Goal: Answer question/provide support

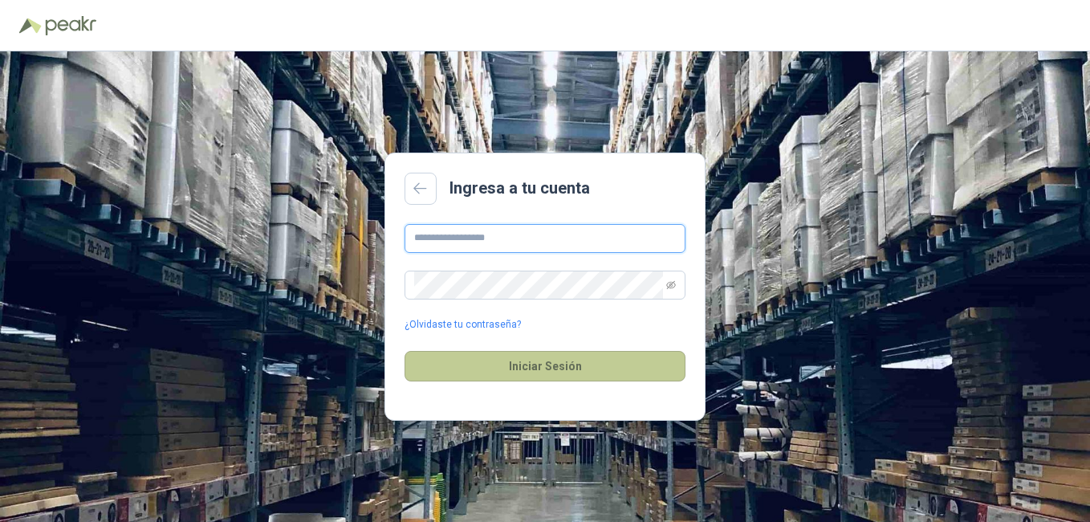
type input "**********"
click at [546, 360] on button "Iniciar Sesión" at bounding box center [545, 366] width 281 height 31
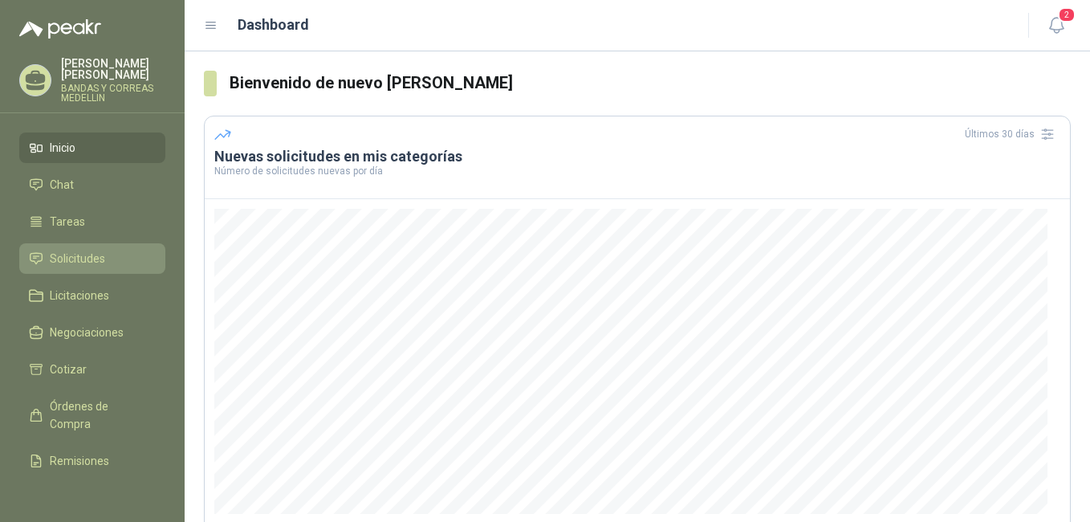
click at [67, 256] on span "Solicitudes" at bounding box center [77, 259] width 55 height 18
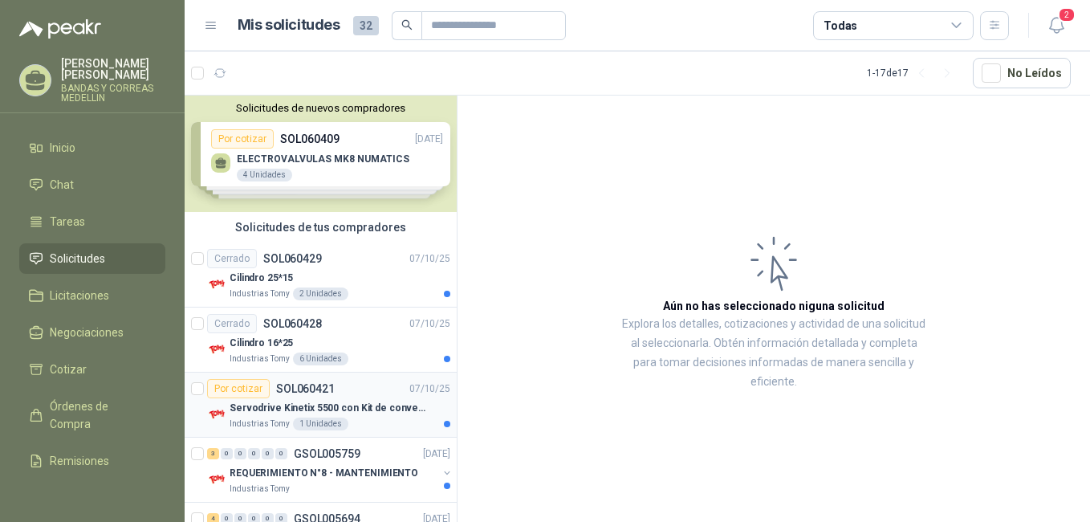
scroll to position [80, 0]
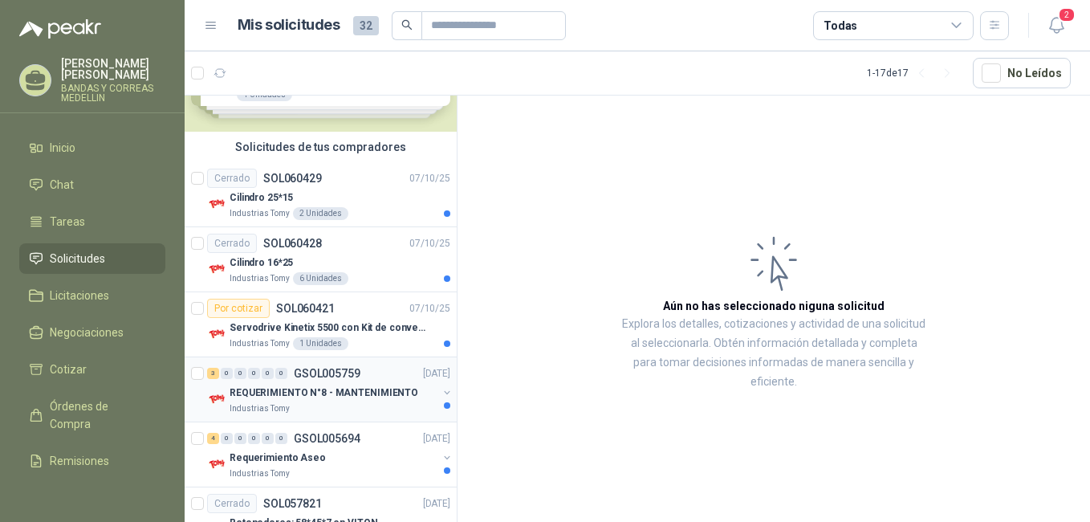
click at [304, 396] on p "REQUERIMIENTO N°8 - MANTENIMIENTO" at bounding box center [324, 392] width 189 height 15
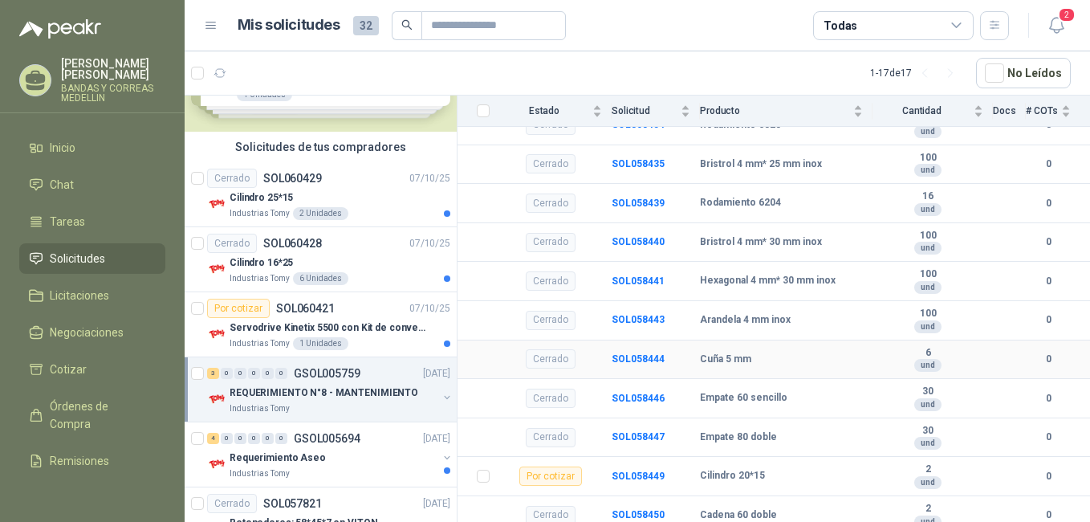
scroll to position [1043, 0]
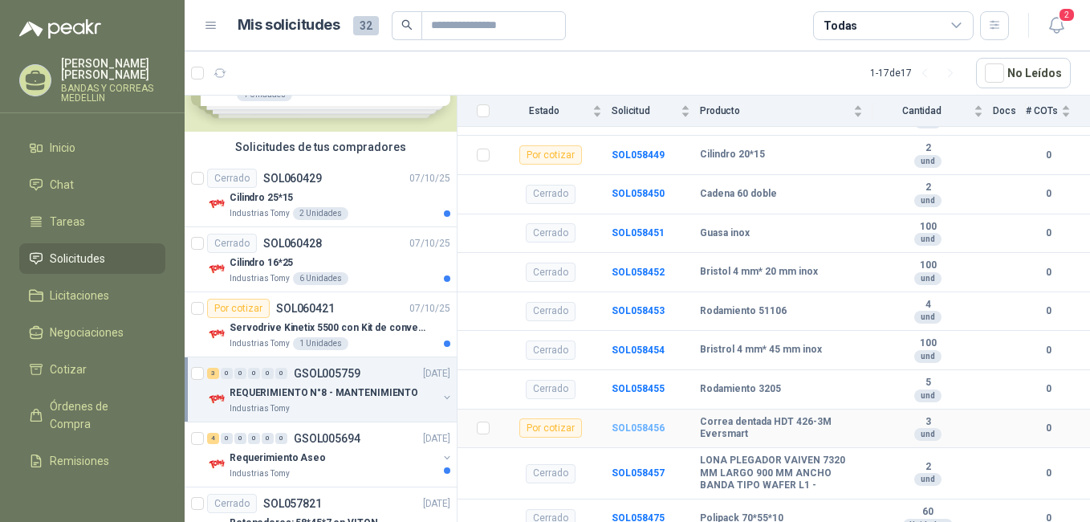
click at [643, 422] on b "SOL058456" at bounding box center [638, 427] width 53 height 11
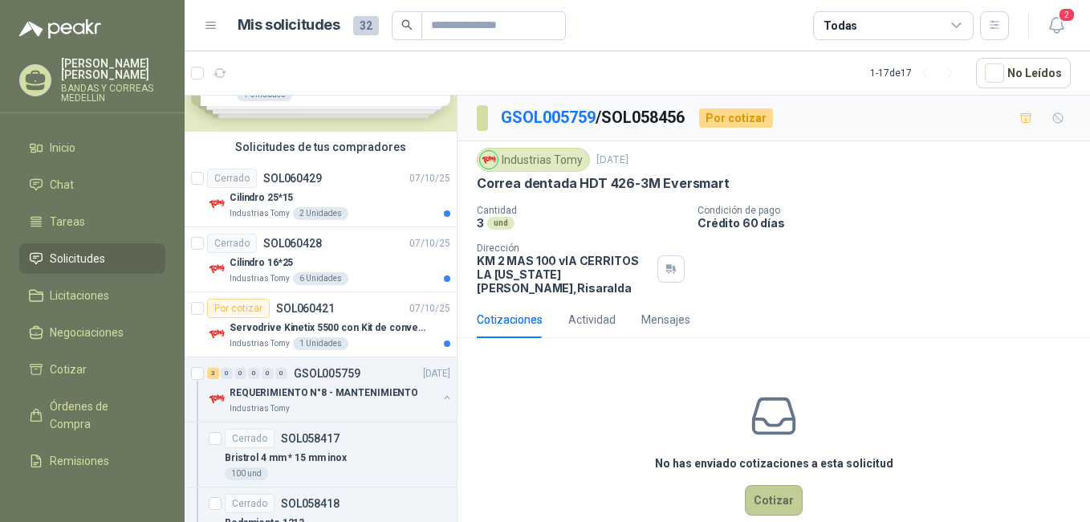
click at [758, 487] on button "Cotizar" at bounding box center [774, 500] width 58 height 31
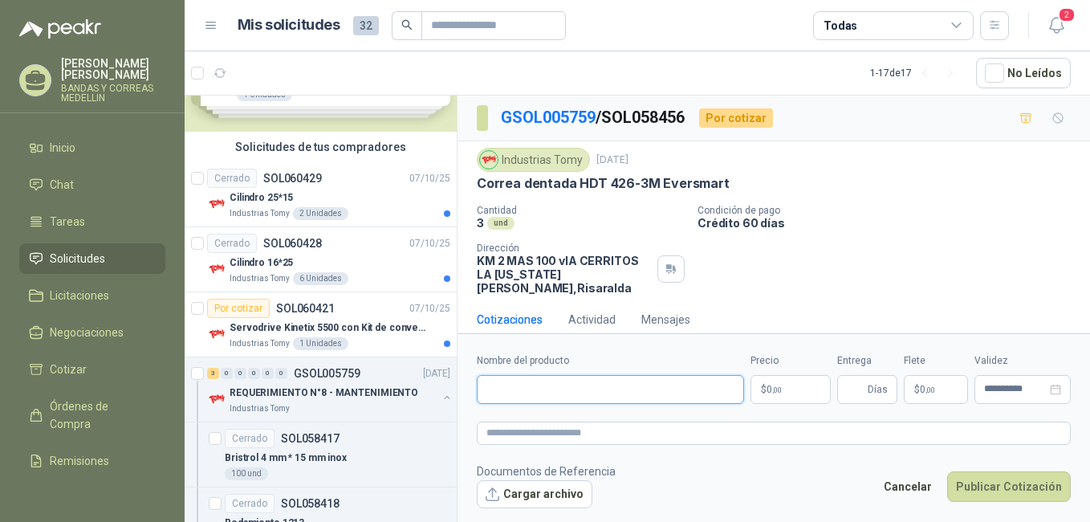
click at [561, 391] on input "Nombre del producto" at bounding box center [610, 389] width 267 height 29
drag, startPoint x: 477, startPoint y: 185, endPoint x: 651, endPoint y: 193, distance: 174.4
click at [651, 193] on div "Industrias Tomy [DATE] [PERSON_NAME] dentada HDT 426-3M Eversmart Cantidad 3 u…" at bounding box center [774, 221] width 594 height 147
copy p "[PERSON_NAME] dentada HDT 426-3M"
click at [476, 360] on form "**********" at bounding box center [774, 430] width 633 height 194
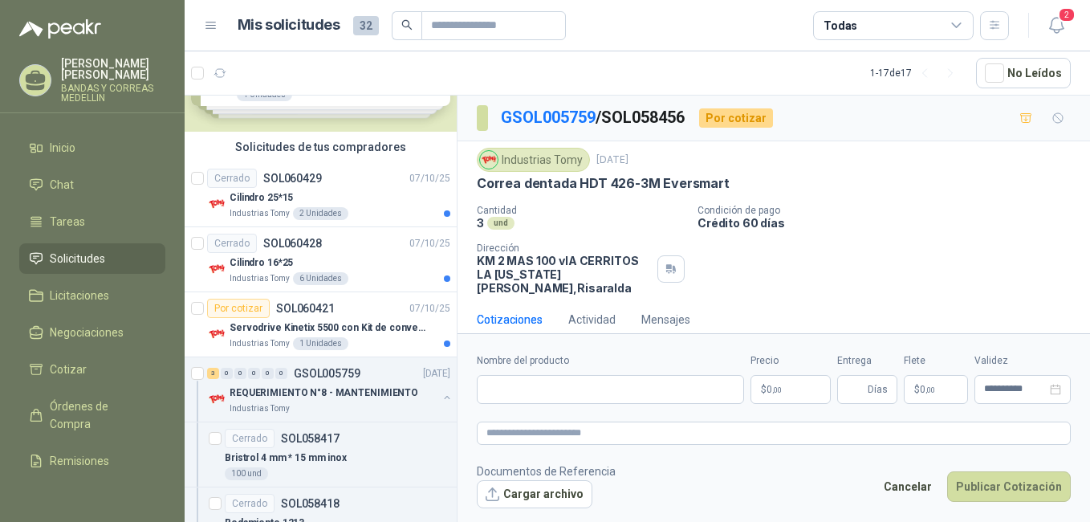
drag, startPoint x: 482, startPoint y: 360, endPoint x: 893, endPoint y: 196, distance: 441.7
click at [893, 196] on div "Industrias Tomy [DATE] [PERSON_NAME] dentada HDT 426-3M Eversmart Cantidad 3 u…" at bounding box center [774, 221] width 594 height 147
paste input "**********"
type input "**********"
click at [947, 471] on button "Publicar Cotización" at bounding box center [1009, 486] width 124 height 31
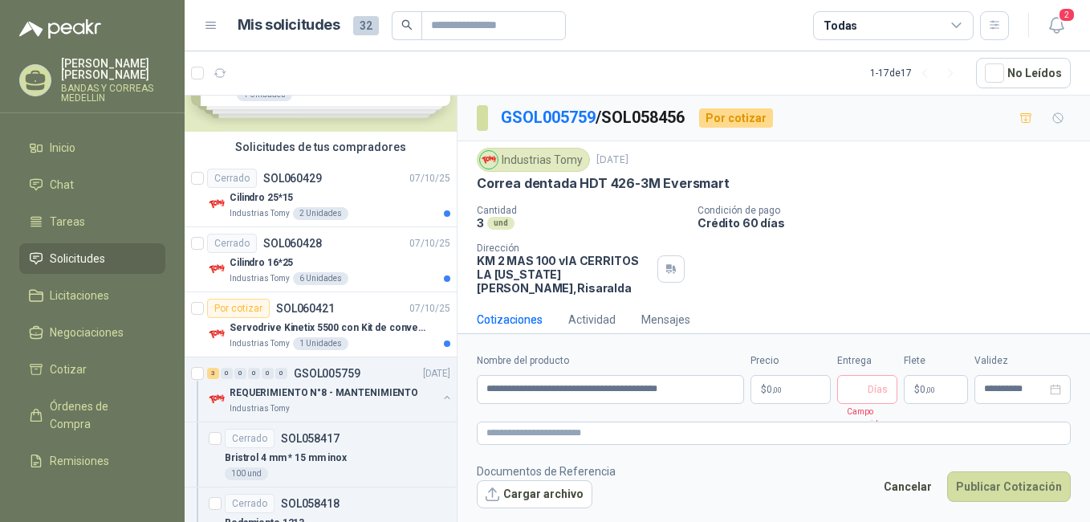
click at [805, 393] on p "$ 0 ,00" at bounding box center [791, 389] width 80 height 29
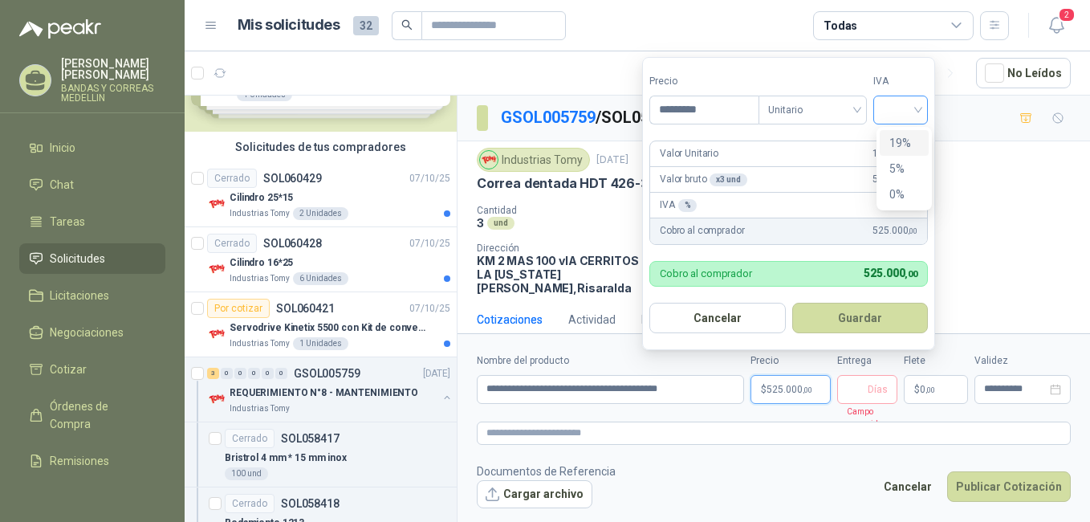
click at [926, 110] on div at bounding box center [900, 110] width 55 height 29
type input "*********"
click at [900, 144] on div "19%" at bounding box center [904, 143] width 30 height 18
click at [852, 312] on button "Guardar" at bounding box center [863, 318] width 138 height 31
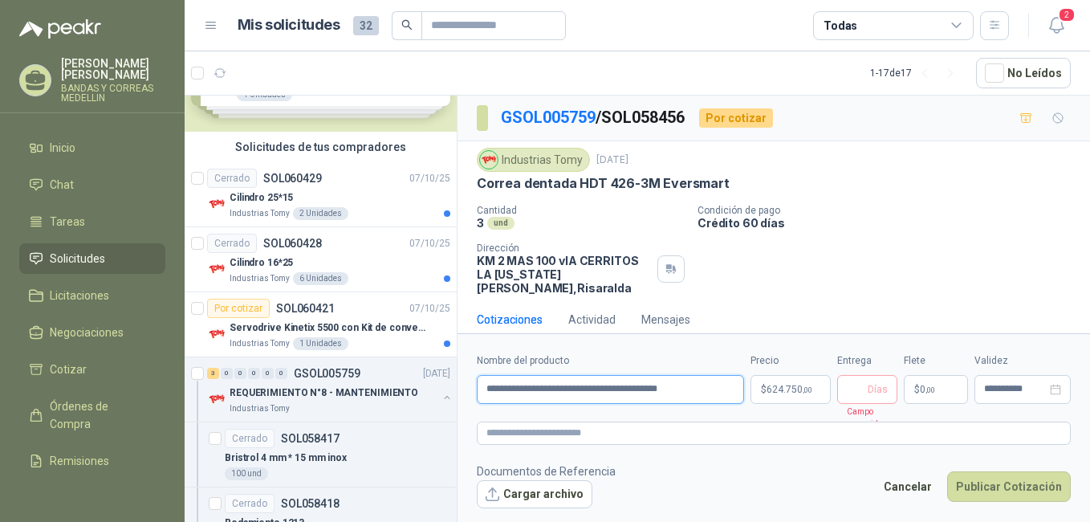
drag, startPoint x: 698, startPoint y: 389, endPoint x: 484, endPoint y: 392, distance: 213.5
click at [486, 392] on input "**********" at bounding box center [610, 389] width 267 height 29
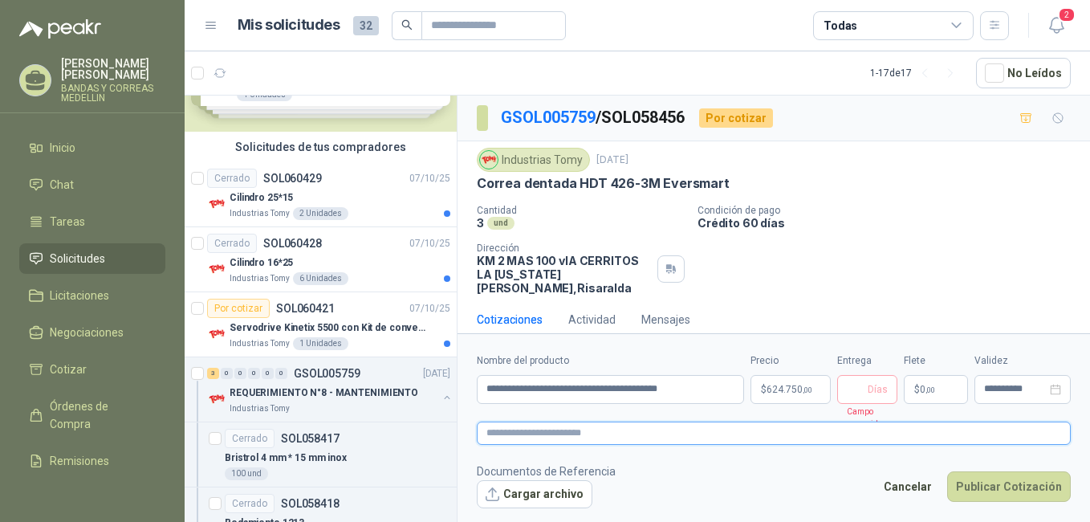
click at [488, 433] on textarea at bounding box center [774, 432] width 594 height 23
paste textarea "**********"
type textarea "**********"
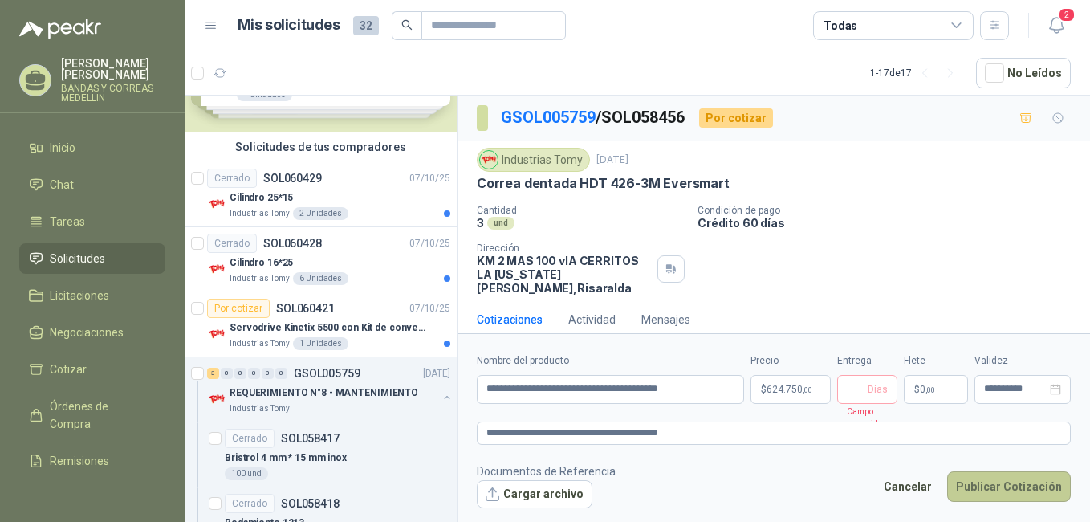
click at [1030, 490] on button "Publicar Cotización" at bounding box center [1009, 486] width 124 height 31
type input "*"
click at [947, 471] on button "Publicar Cotización" at bounding box center [1009, 486] width 124 height 31
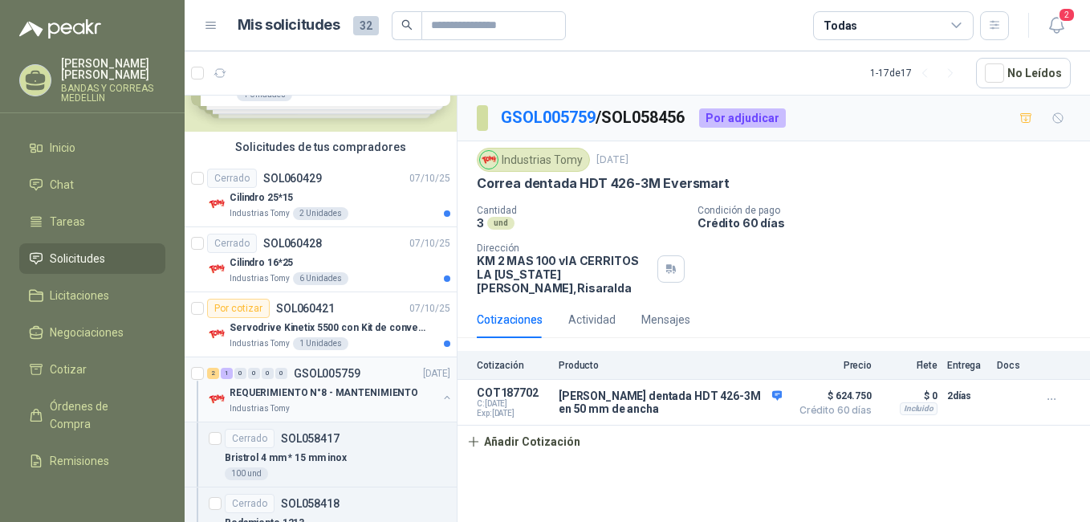
click at [310, 393] on p "REQUERIMIENTO N°8 - MANTENIMIENTO" at bounding box center [324, 392] width 189 height 15
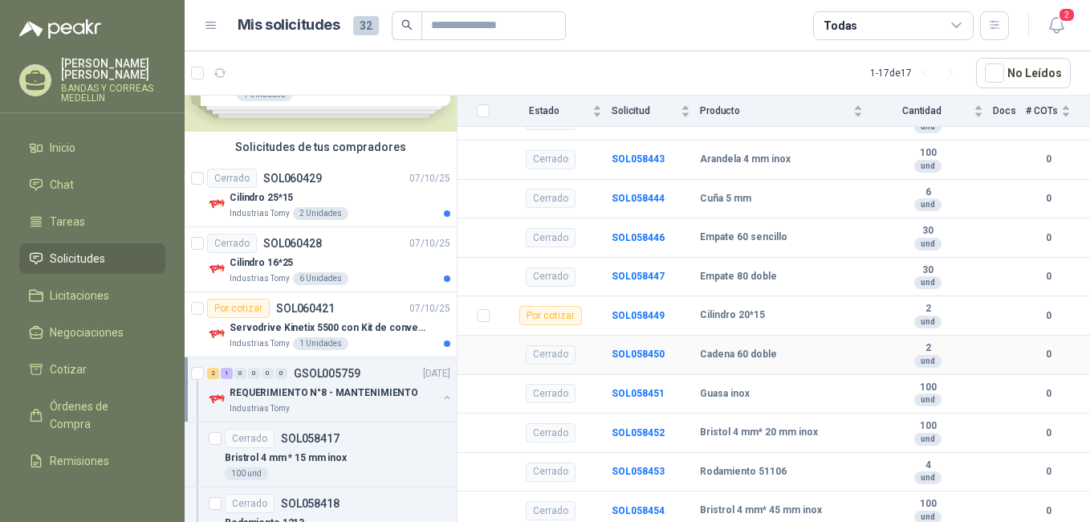
scroll to position [1043, 0]
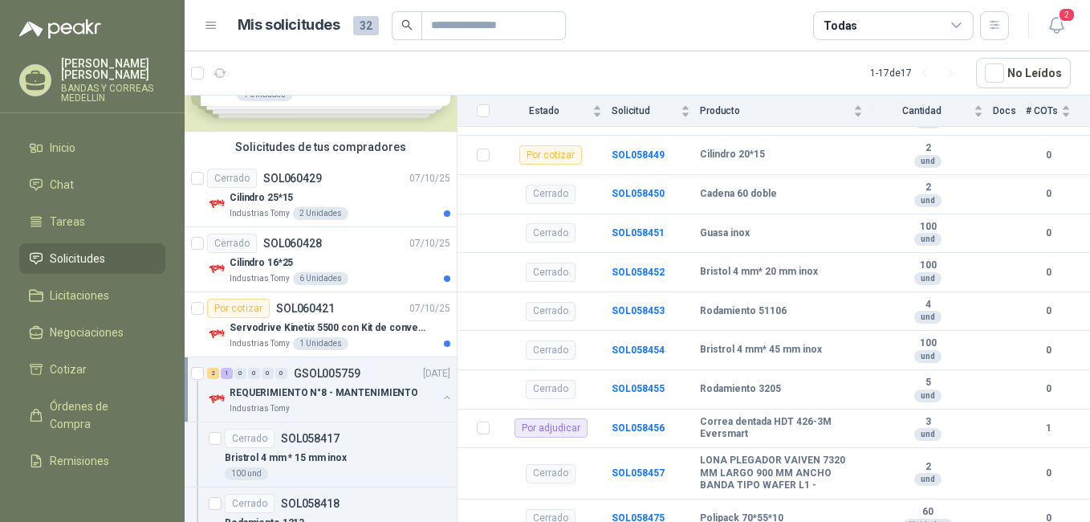
click at [384, 395] on p "REQUERIMIENTO N°8 - MANTENIMIENTO" at bounding box center [324, 392] width 189 height 15
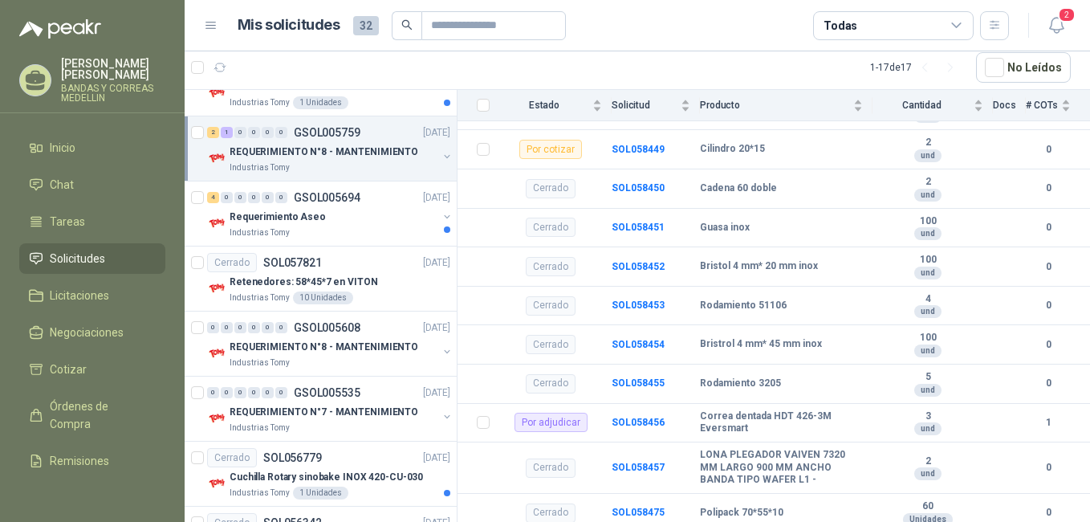
scroll to position [321, 0]
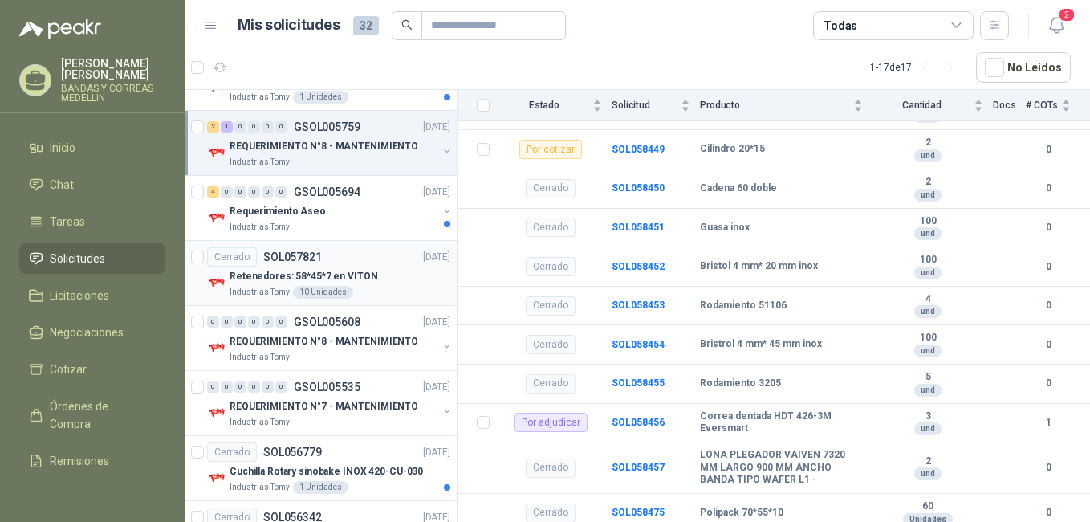
click at [345, 277] on p "Retenedores: 58*45*7 en VITON" at bounding box center [304, 276] width 148 height 15
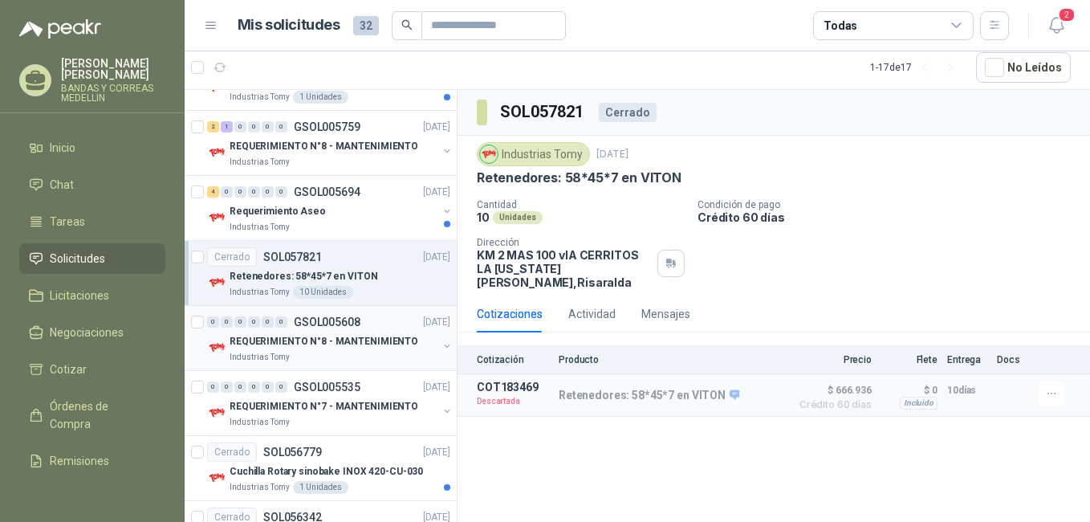
click at [274, 346] on p "REQUERIMIENTO N°8 - MANTENIMIENTO" at bounding box center [324, 341] width 189 height 15
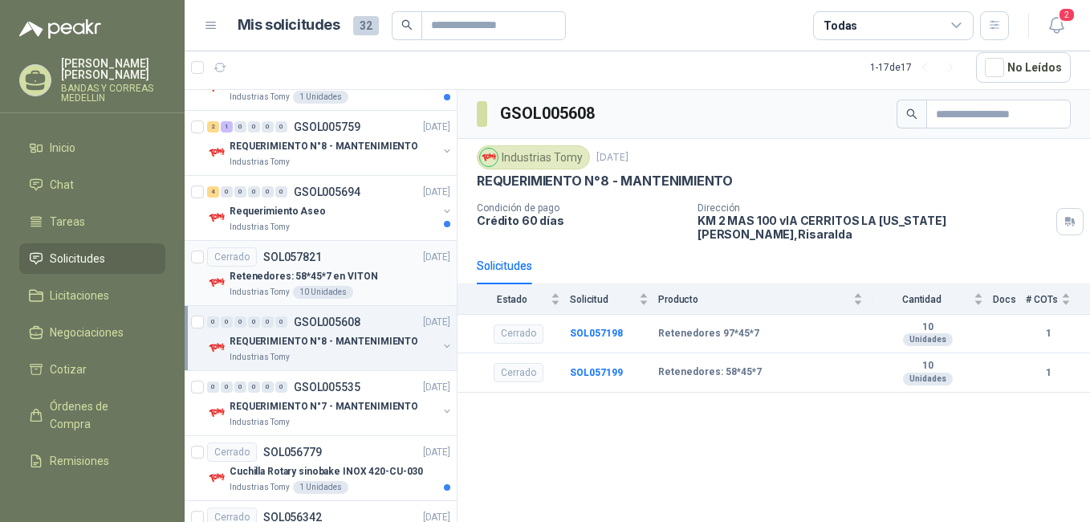
click at [314, 272] on p "Retenedores: 58*45*7 en VITON" at bounding box center [304, 276] width 148 height 15
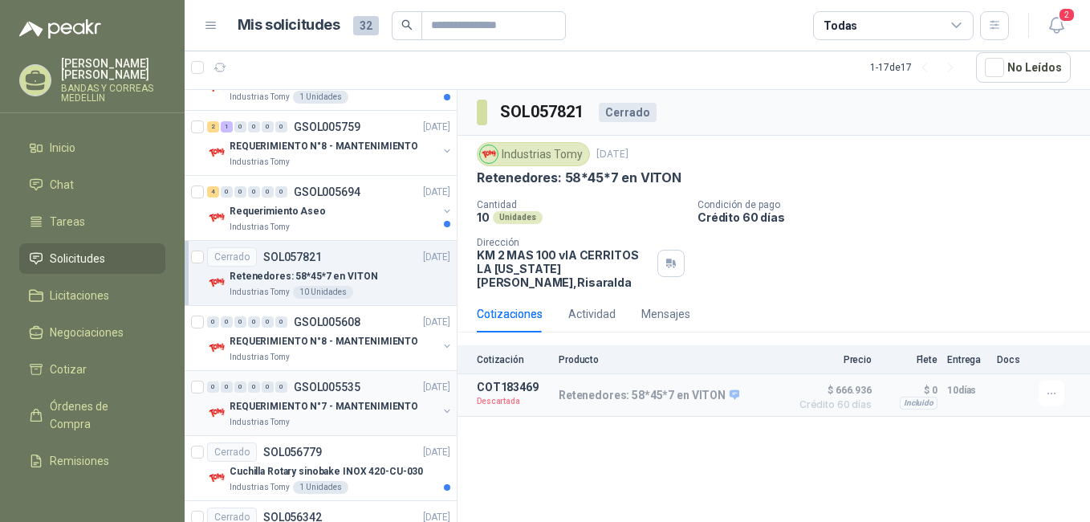
click at [323, 409] on p "REQUERIMIENTO N°7 - MANTENIMIENTO" at bounding box center [324, 406] width 189 height 15
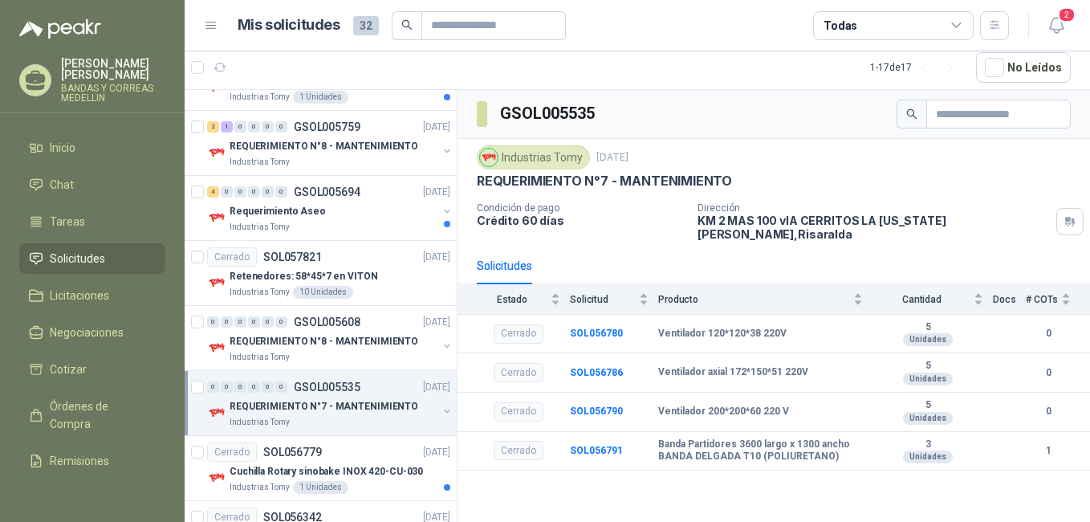
click at [315, 405] on p "REQUERIMIENTO N°7 - MANTENIMIENTO" at bounding box center [324, 406] width 189 height 15
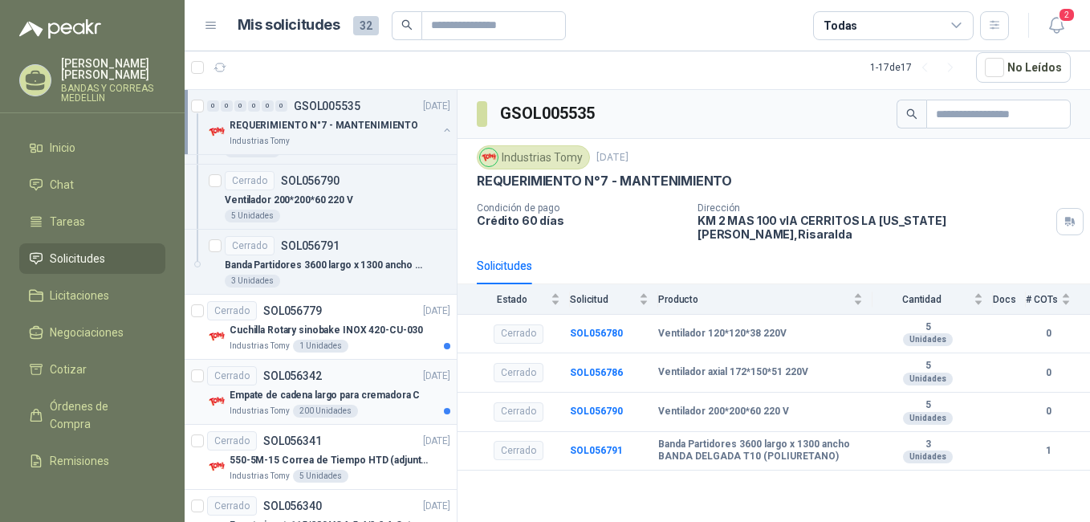
scroll to position [803, 0]
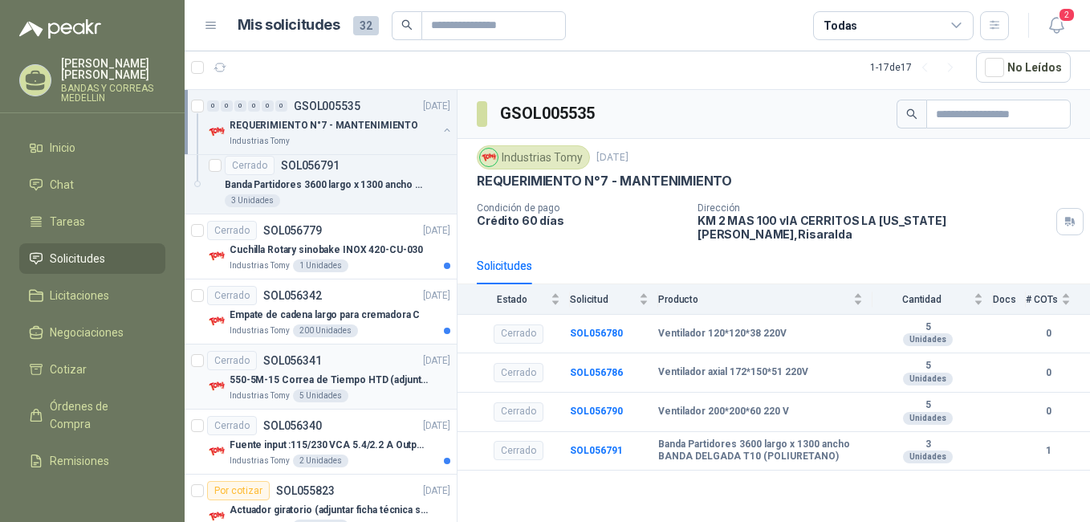
click at [295, 377] on p "550-5M-15 Correa de Tiempo HTD (adjuntar ficha y /o imagenes)" at bounding box center [330, 379] width 200 height 15
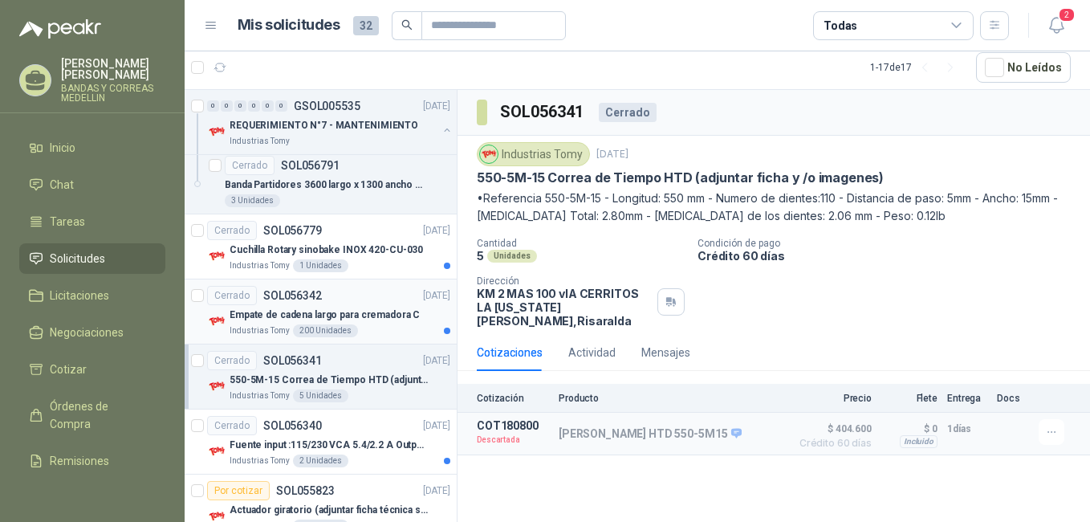
scroll to position [1103, 0]
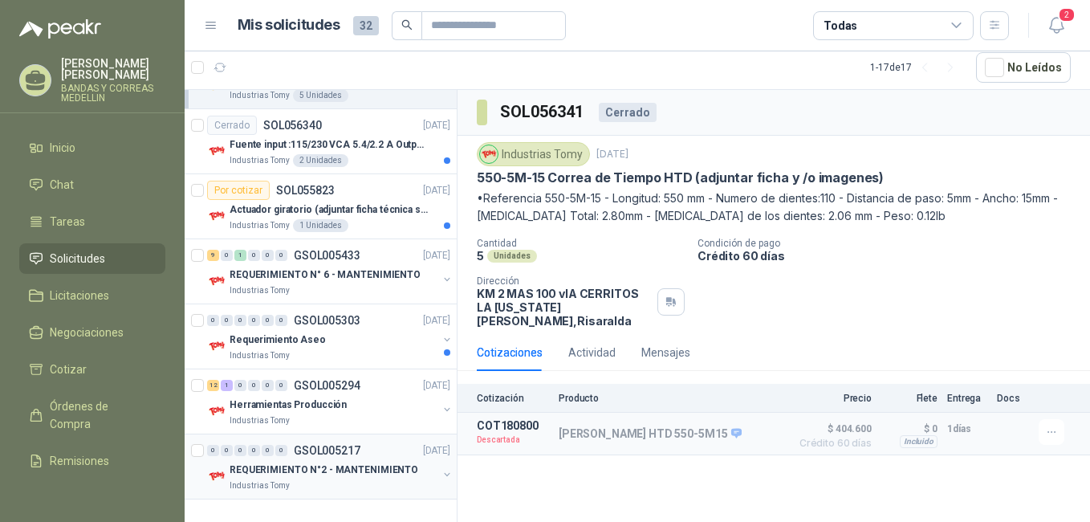
click at [327, 466] on p "REQUERIMIENTO N°2 - MANTENIMIENTO" at bounding box center [324, 469] width 189 height 15
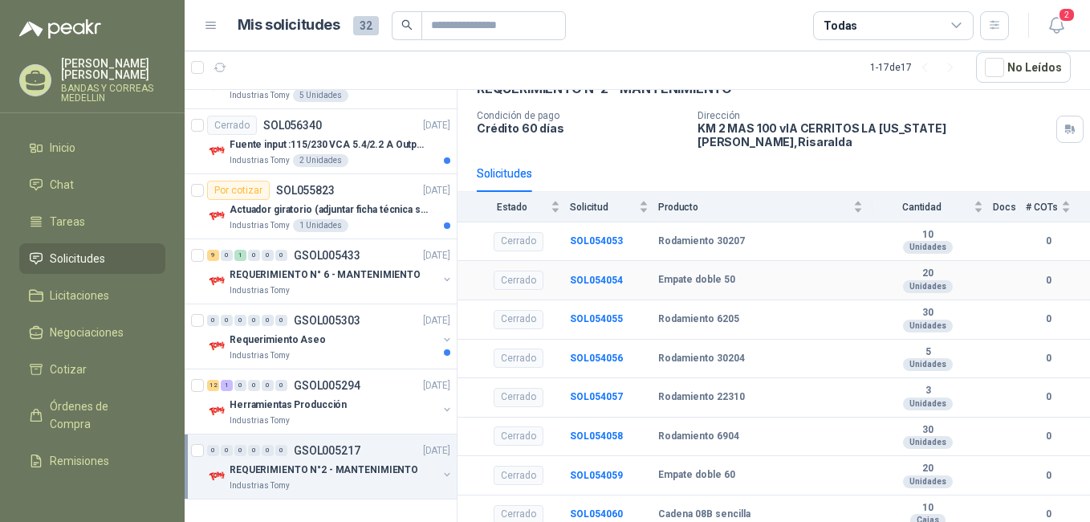
scroll to position [93, 0]
